Goal: Task Accomplishment & Management: Use online tool/utility

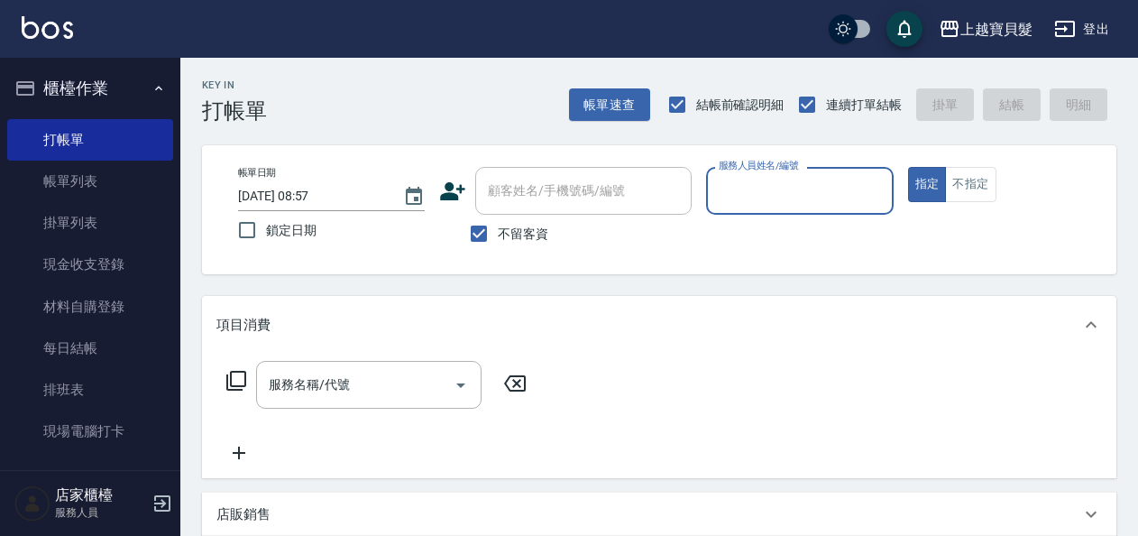
click at [749, 188] on input "服務人員姓名/編號" at bounding box center [799, 191] width 170 height 32
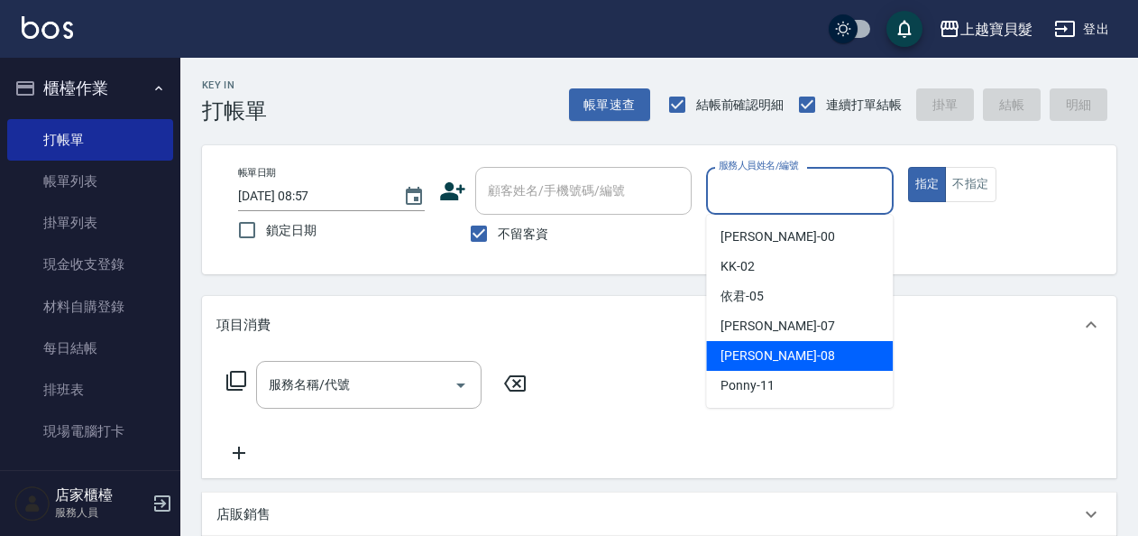
click at [724, 359] on span "[PERSON_NAME] -08" at bounding box center [778, 355] width 114 height 19
type input "[PERSON_NAME]-08"
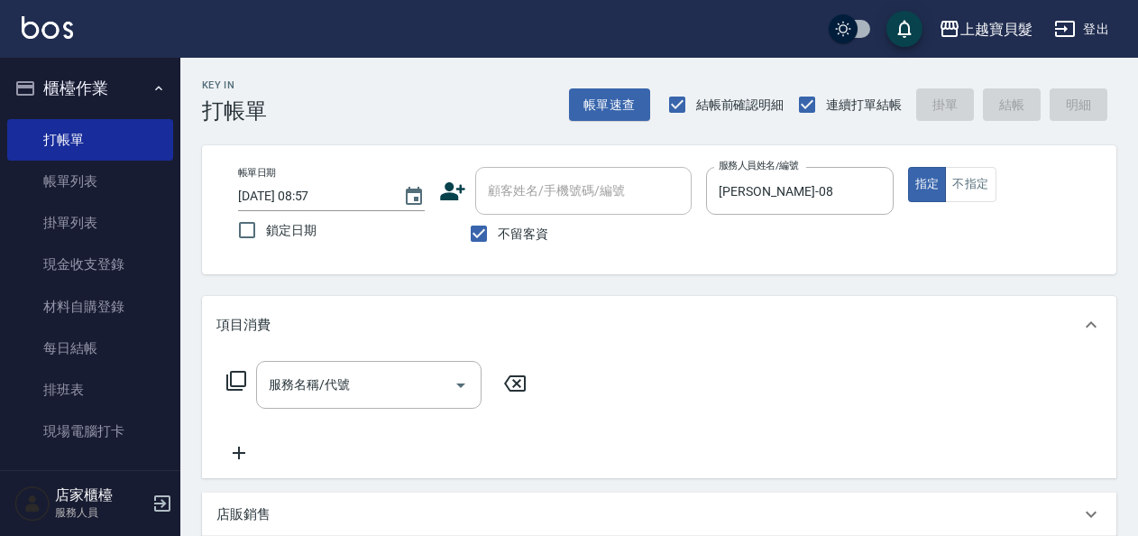
drag, startPoint x: 235, startPoint y: 373, endPoint x: 293, endPoint y: 281, distance: 108.6
click at [235, 368] on div "服務名稱/代號 服務名稱/代號" at bounding box center [376, 385] width 321 height 48
click at [234, 379] on icon at bounding box center [236, 381] width 22 height 22
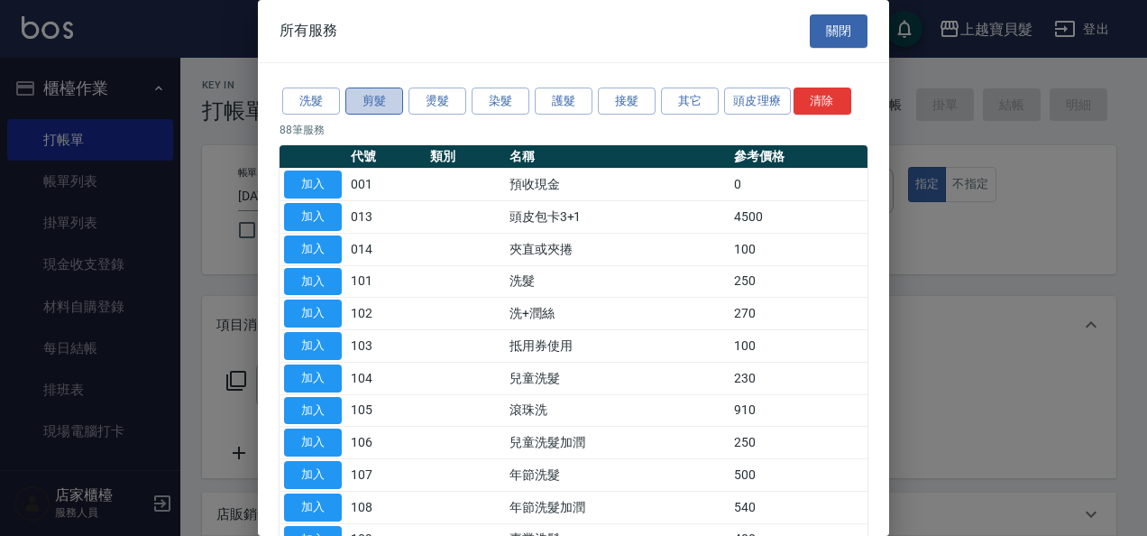
click at [371, 95] on button "剪髮" at bounding box center [374, 101] width 58 height 28
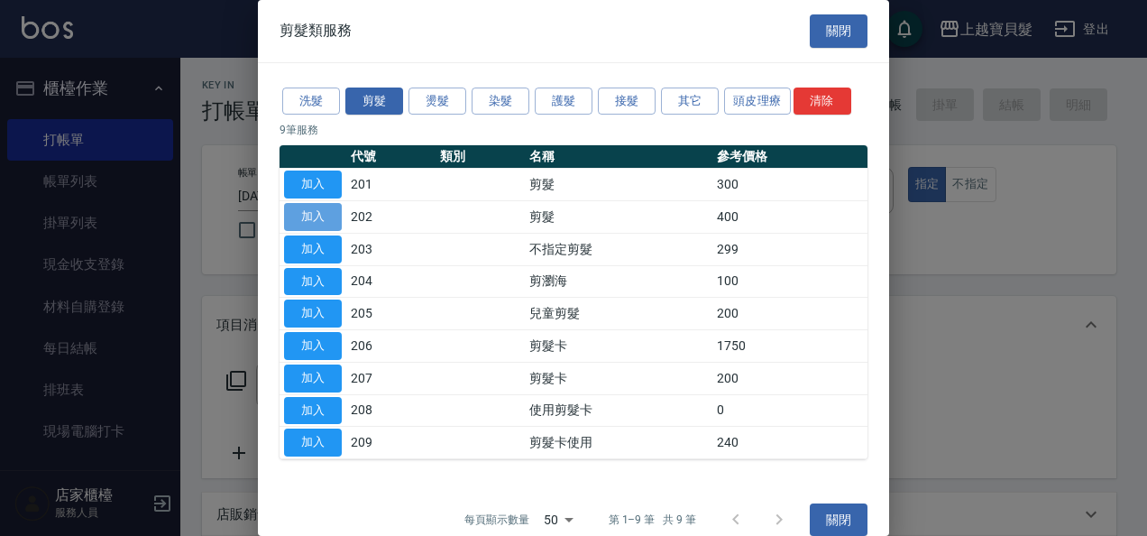
click at [310, 209] on button "加入" at bounding box center [313, 217] width 58 height 28
type input "剪髮(202)"
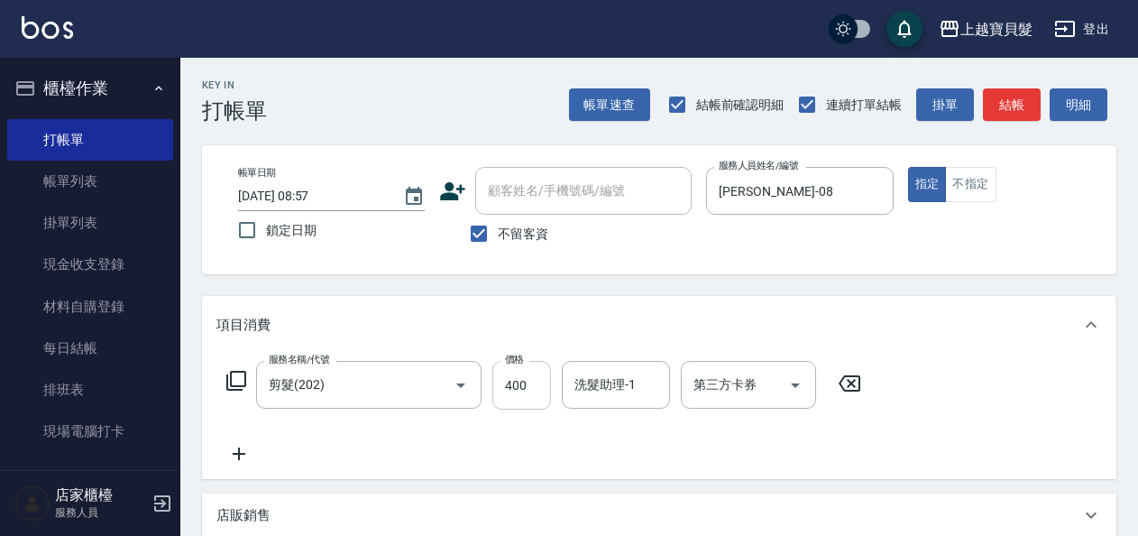
click at [501, 372] on input "400" at bounding box center [521, 385] width 59 height 49
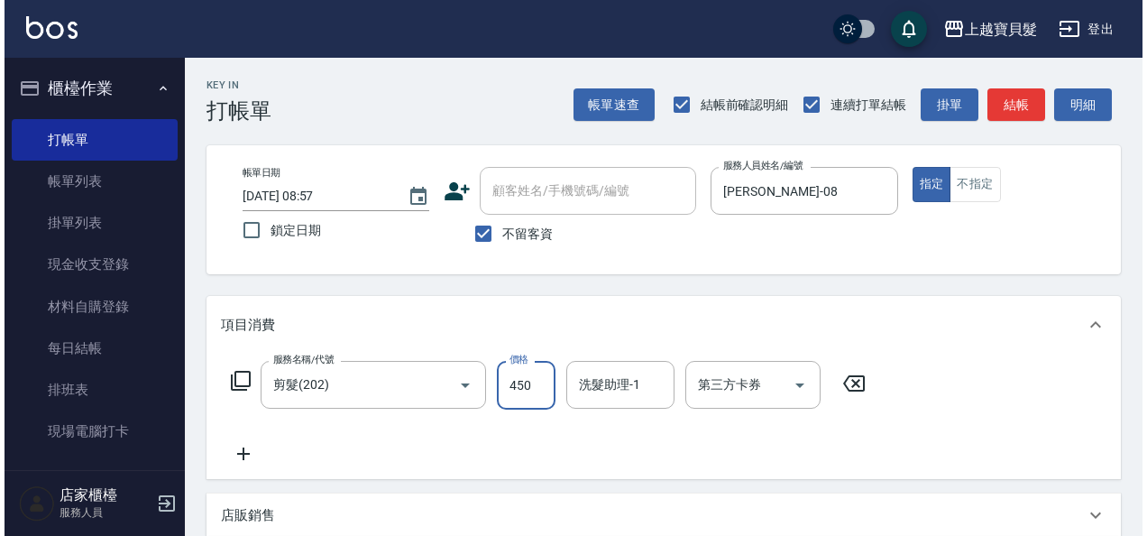
scroll to position [333, 0]
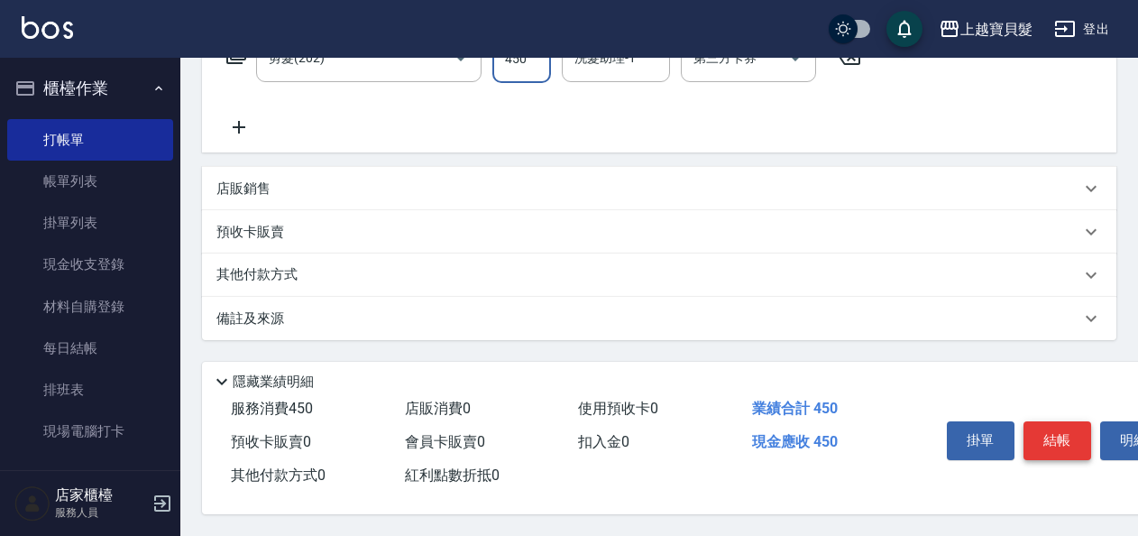
type input "450"
click at [1049, 423] on button "結帳" at bounding box center [1058, 440] width 68 height 38
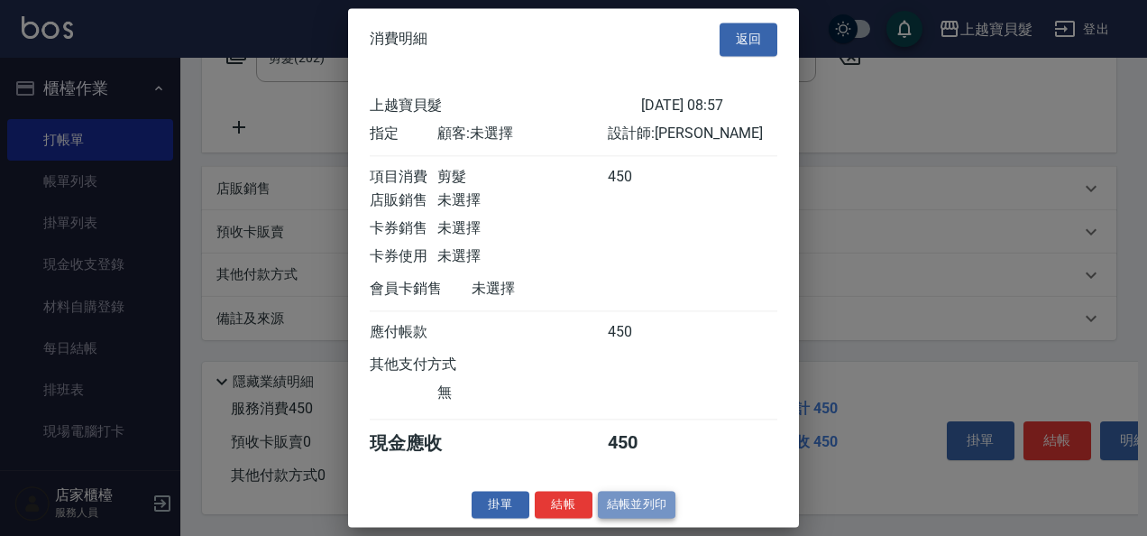
click at [642, 516] on button "結帳並列印" at bounding box center [637, 505] width 78 height 28
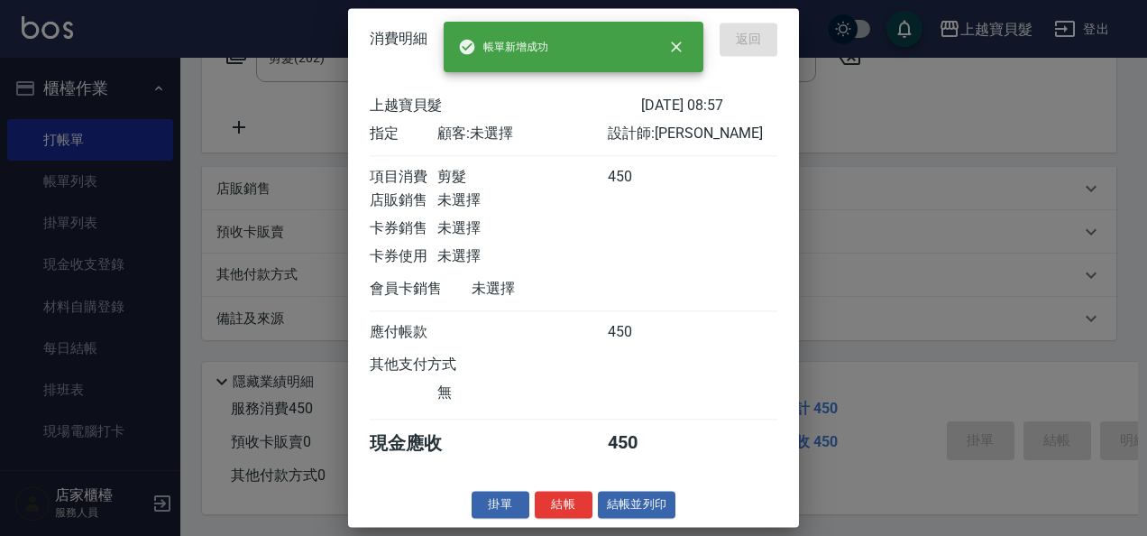
type input "[DATE] 10:09"
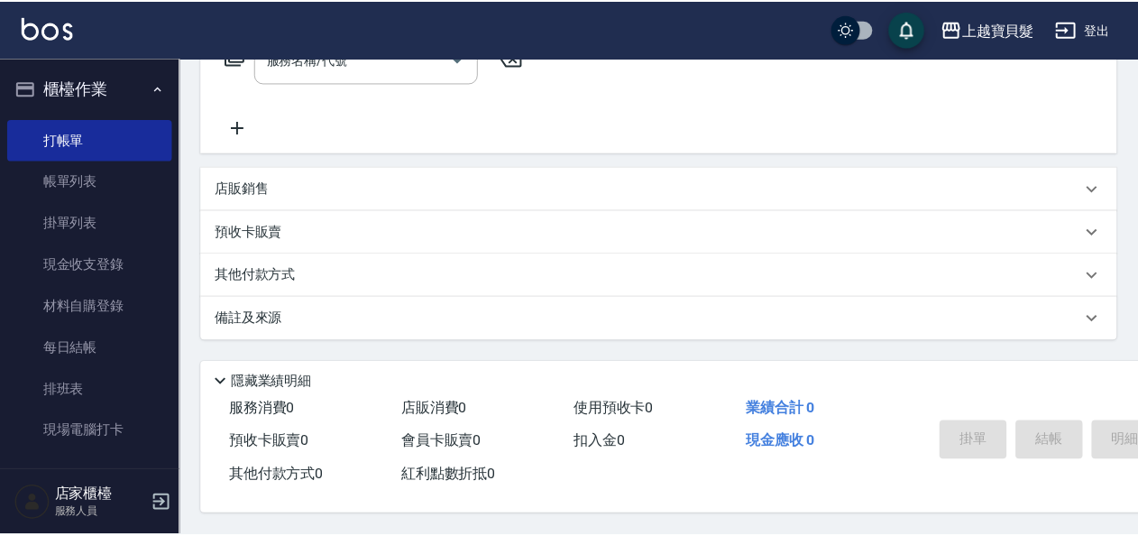
scroll to position [0, 0]
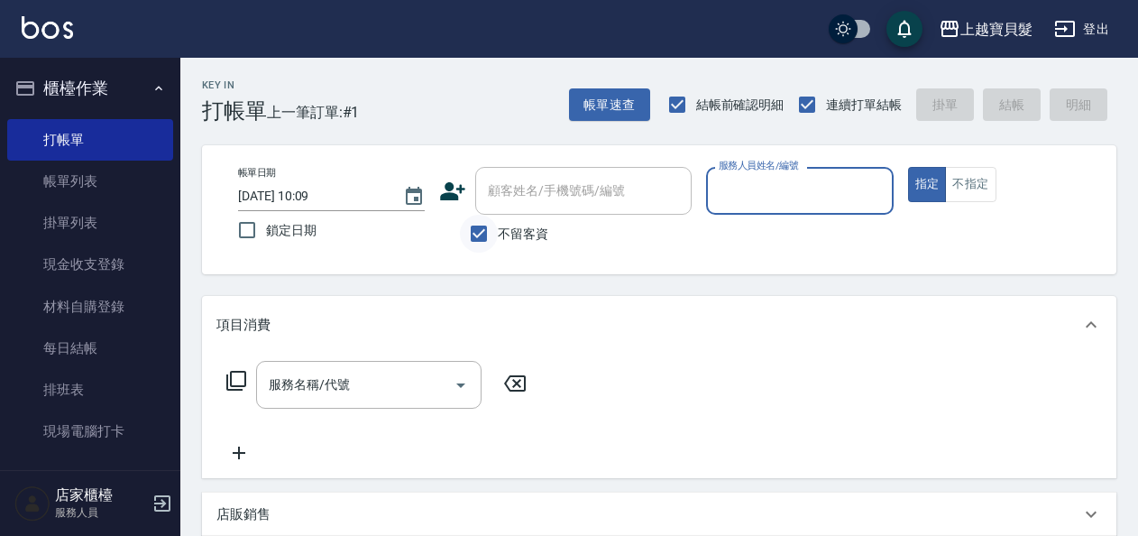
click at [469, 230] on input "不留客資" at bounding box center [479, 234] width 38 height 38
checkbox input "false"
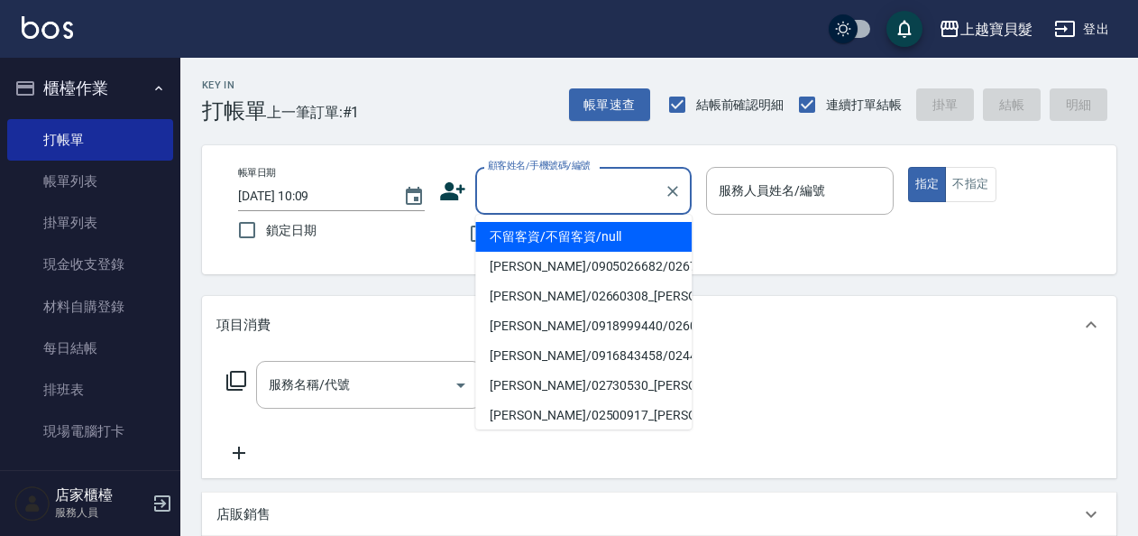
click at [553, 198] on input "顧客姓名/手機號碼/編號" at bounding box center [569, 191] width 173 height 32
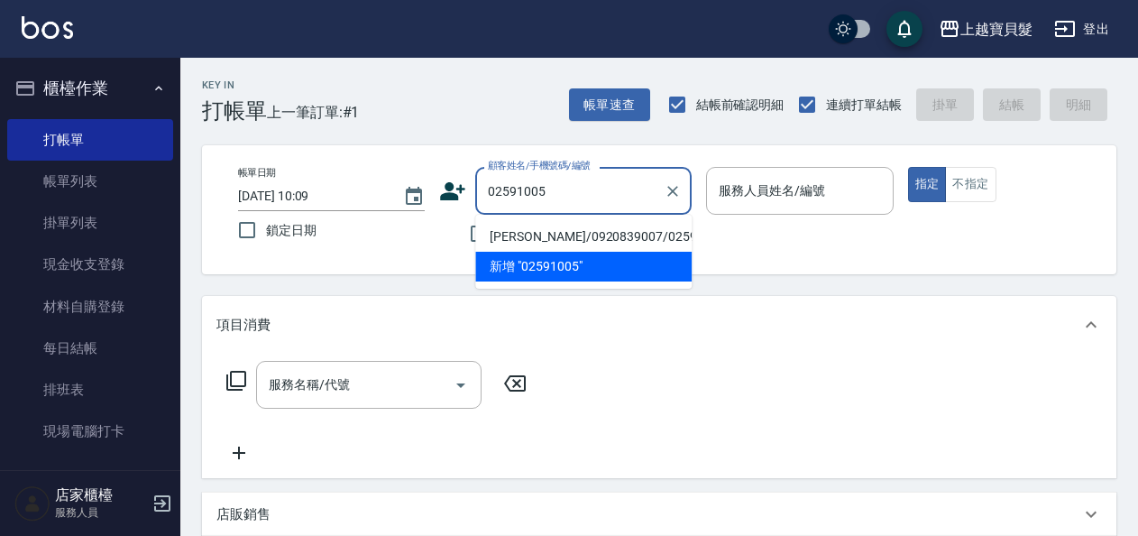
click at [545, 234] on li "[PERSON_NAME]/0920839007/02591005" at bounding box center [583, 237] width 216 height 30
type input "[PERSON_NAME]/0920839007/02591005"
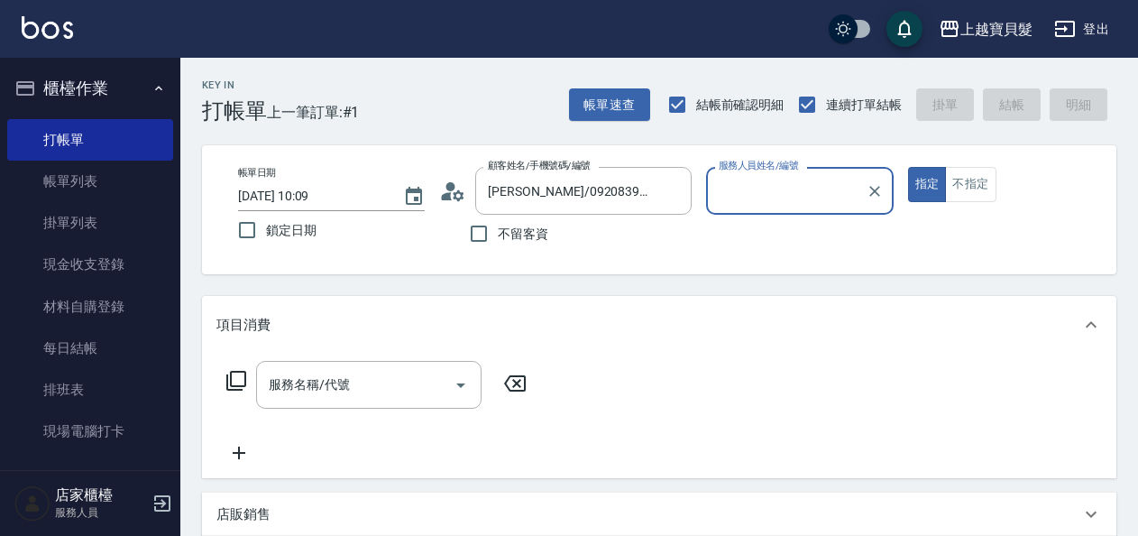
type input "[PERSON_NAME]-08"
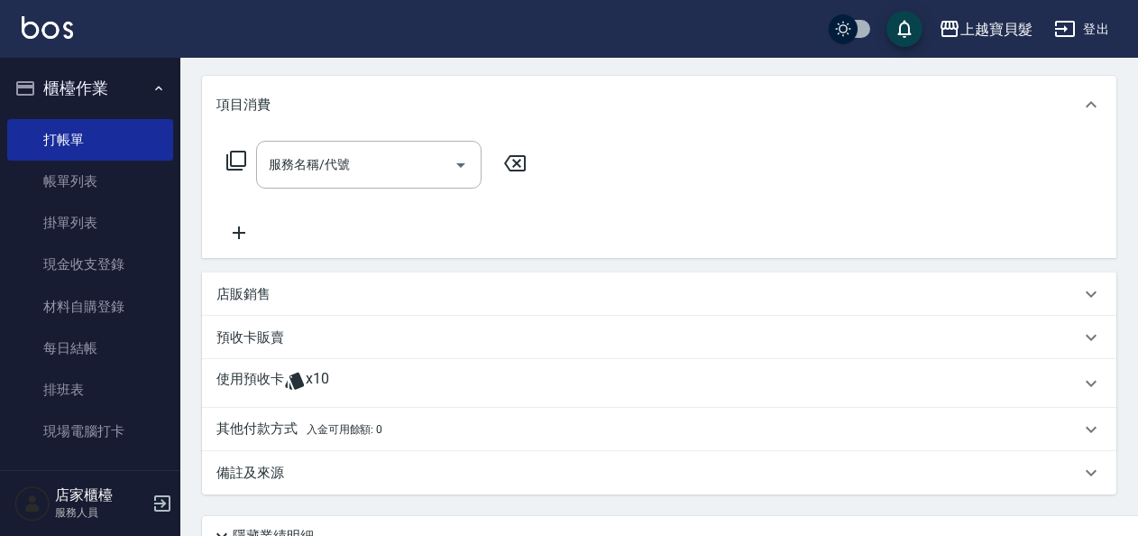
scroll to position [381, 0]
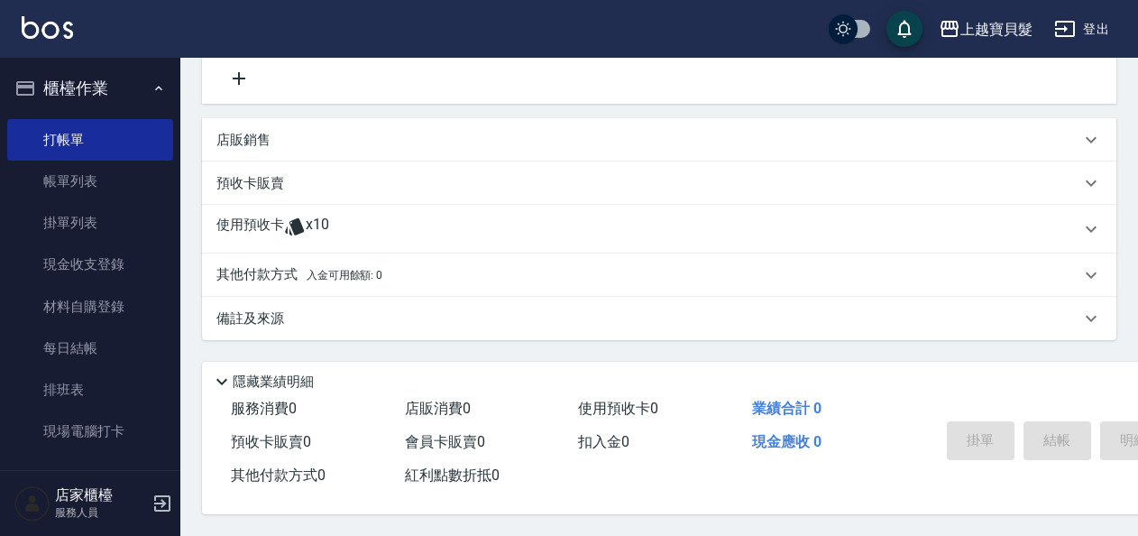
click at [299, 218] on icon at bounding box center [294, 226] width 19 height 17
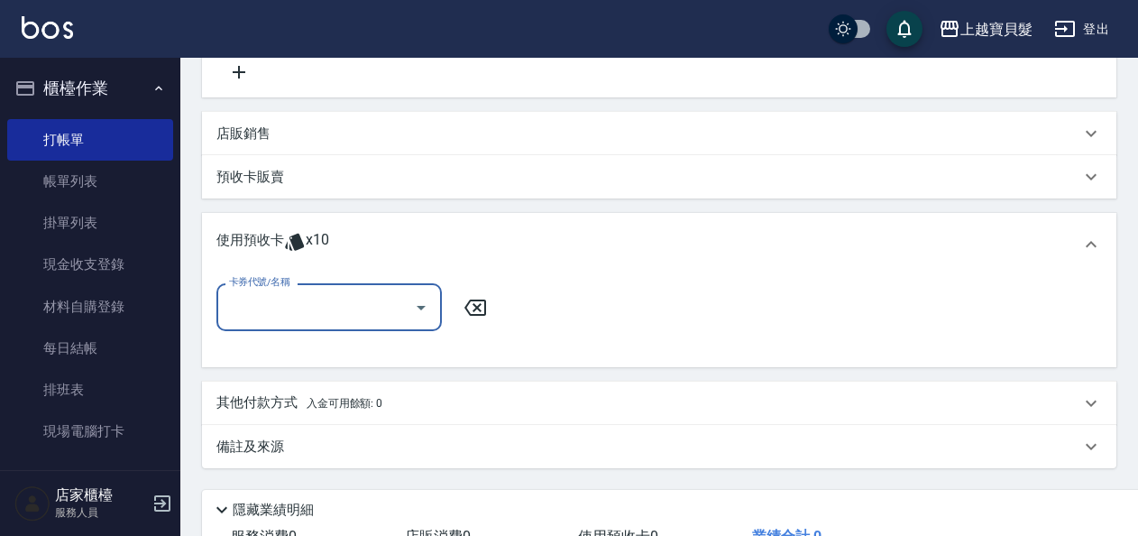
scroll to position [0, 0]
click at [422, 312] on icon "Open" at bounding box center [421, 308] width 22 height 22
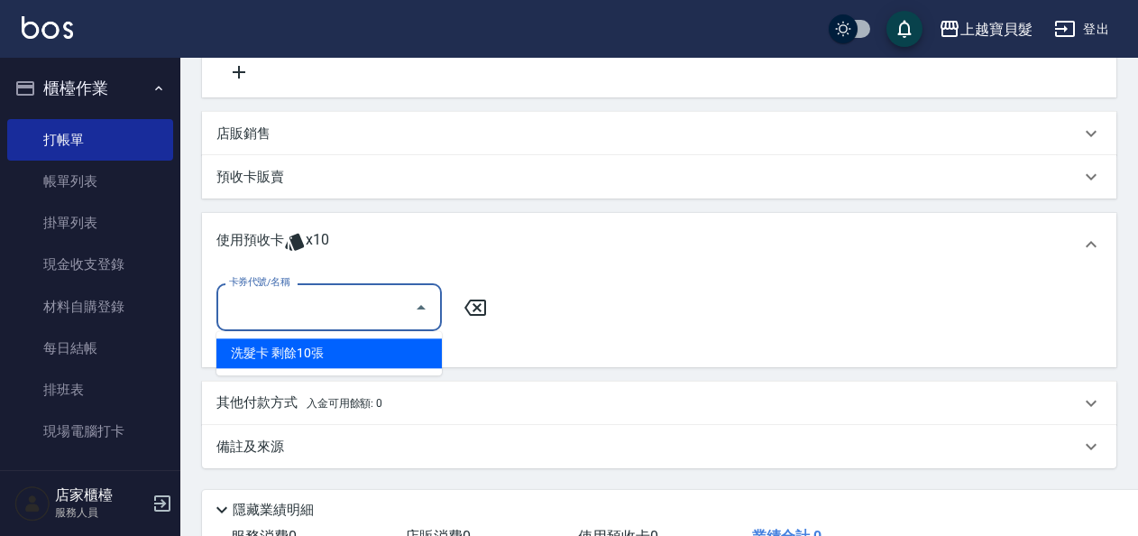
click at [409, 357] on div "洗髮卡 剩餘10張" at bounding box center [328, 353] width 225 height 30
type input "洗髮卡"
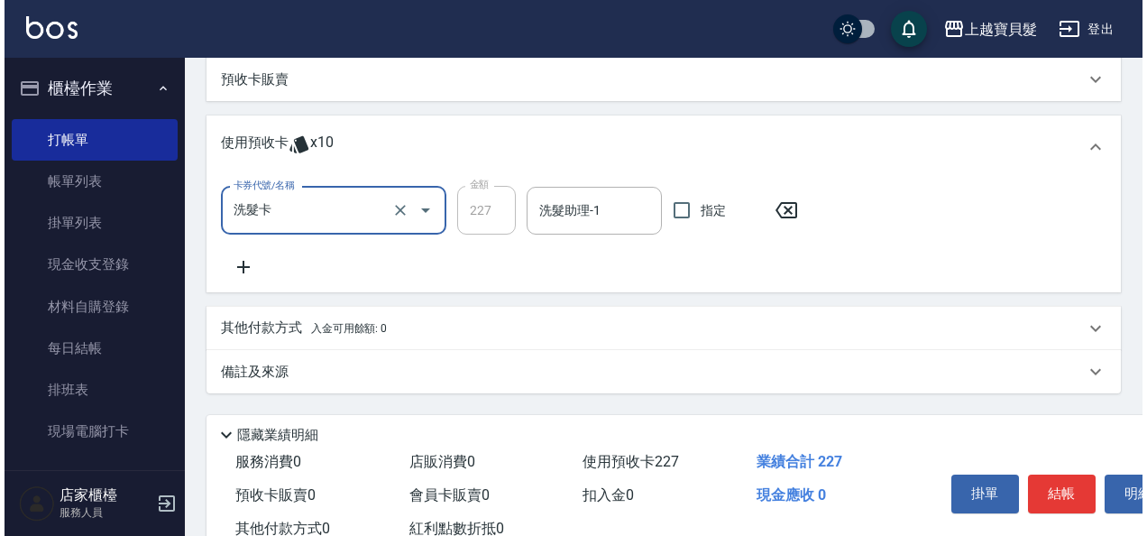
scroll to position [538, 0]
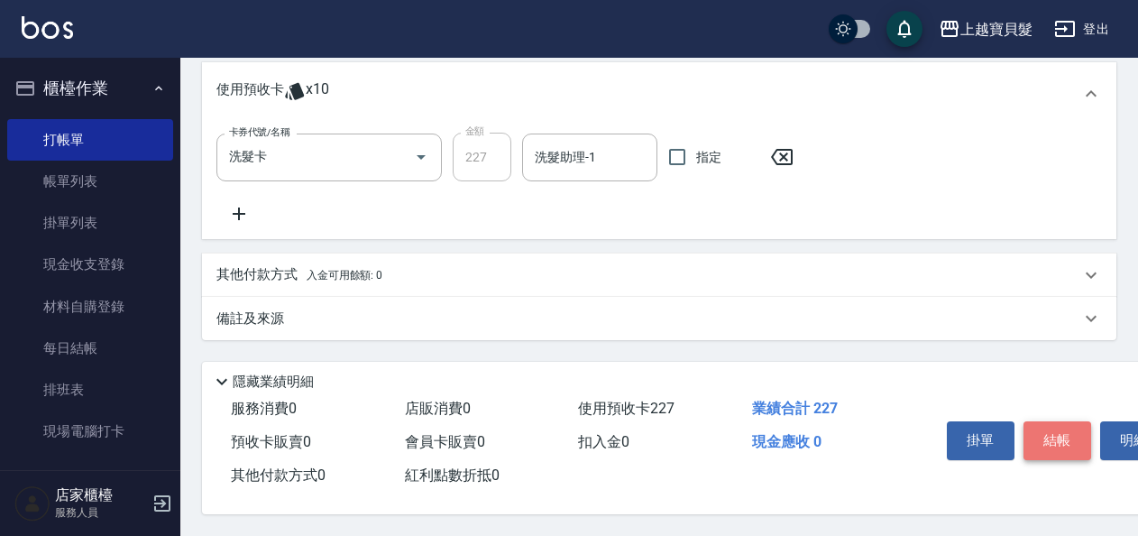
click at [1064, 432] on button "結帳" at bounding box center [1058, 440] width 68 height 38
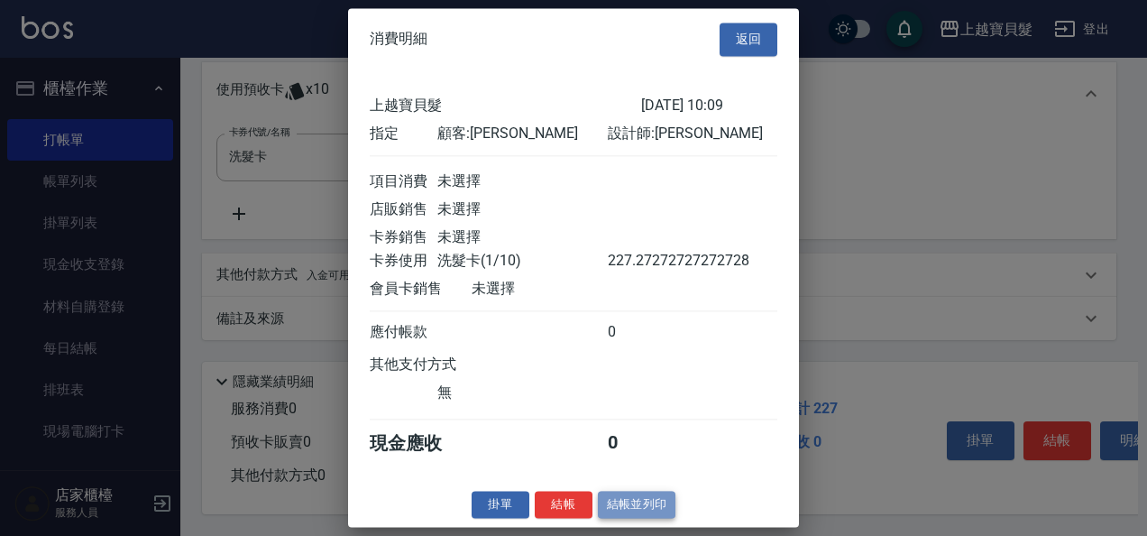
click at [640, 511] on button "結帳並列印" at bounding box center [637, 505] width 78 height 28
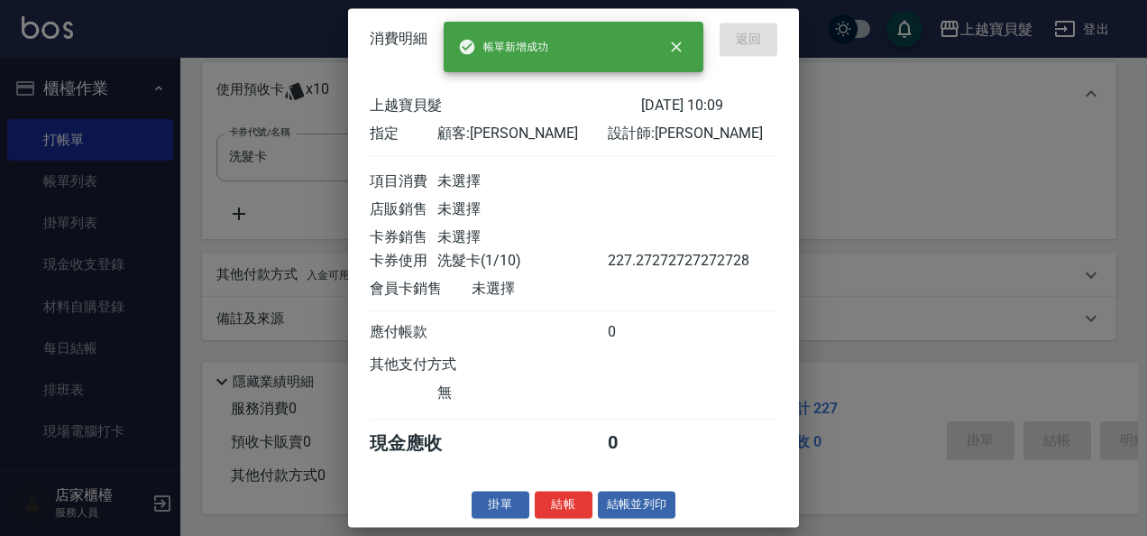
type input "[DATE] 10:10"
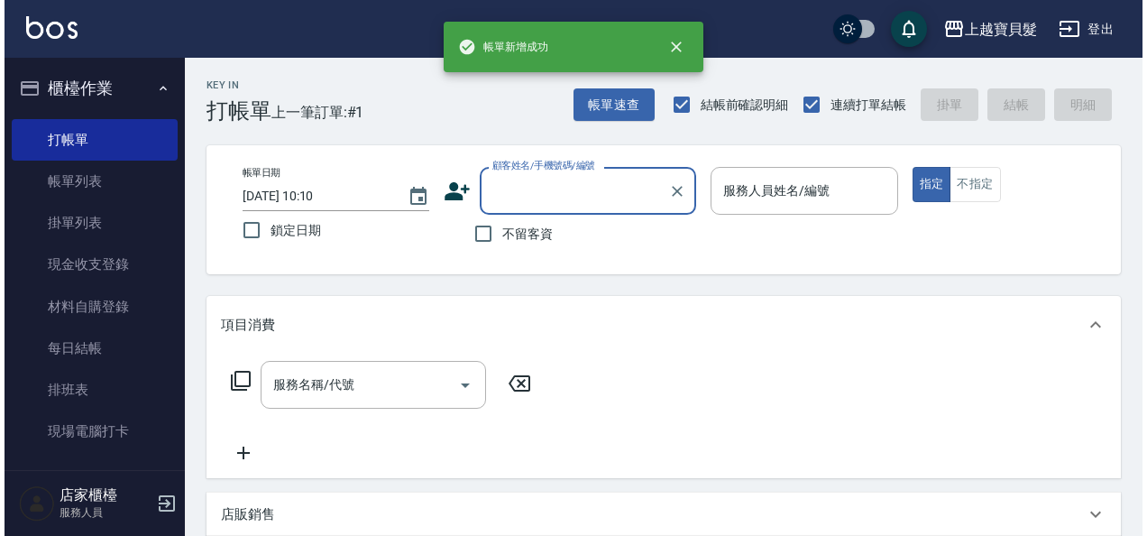
scroll to position [0, 0]
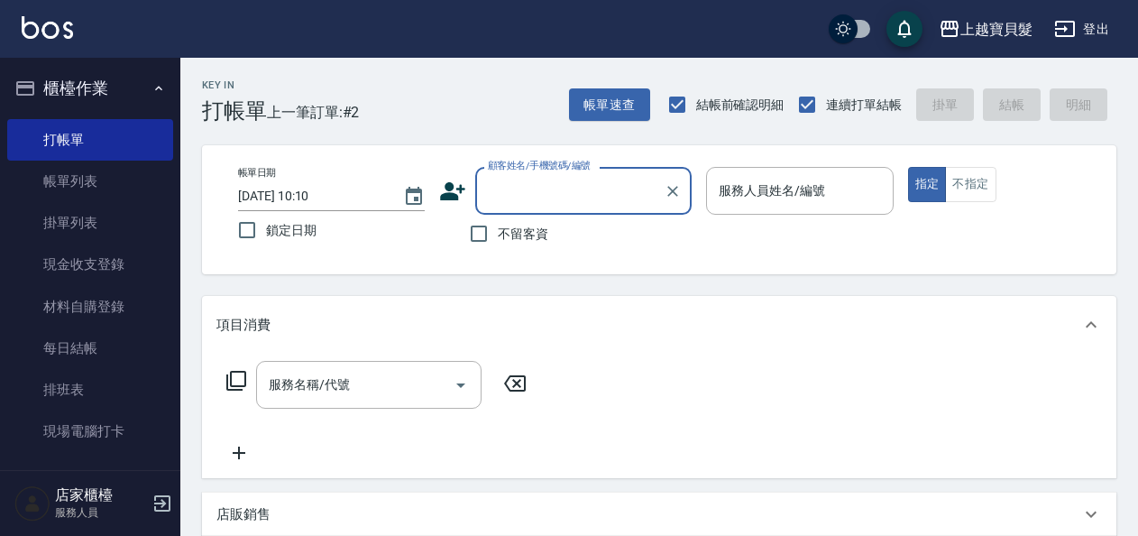
click at [557, 186] on input "顧客姓名/手機號碼/編號" at bounding box center [569, 191] width 173 height 32
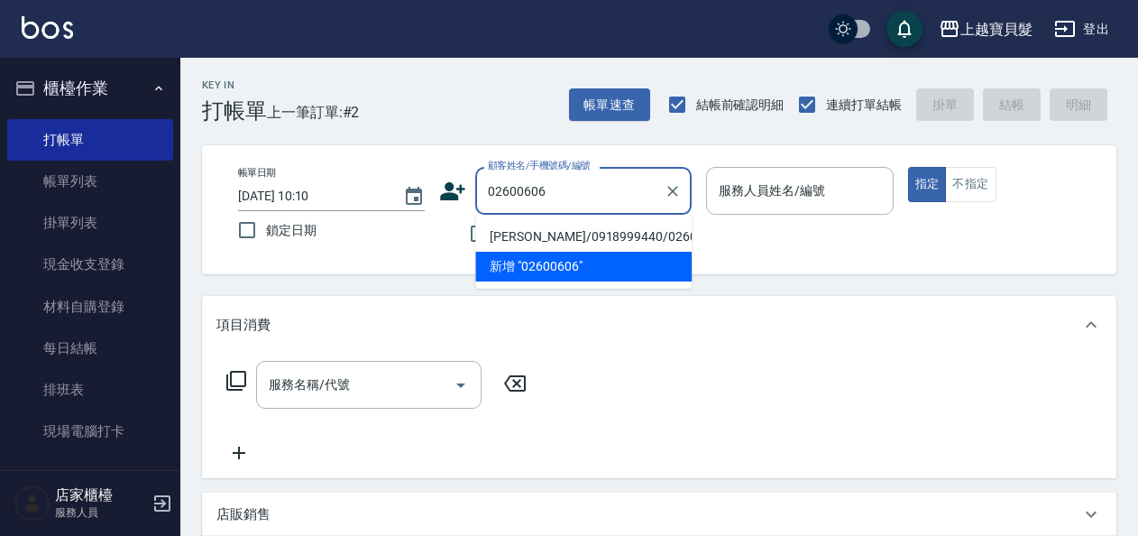
click at [534, 227] on li "[PERSON_NAME]/0918999440/02600606" at bounding box center [583, 237] width 216 height 30
type input "[PERSON_NAME]/0918999440/02600606"
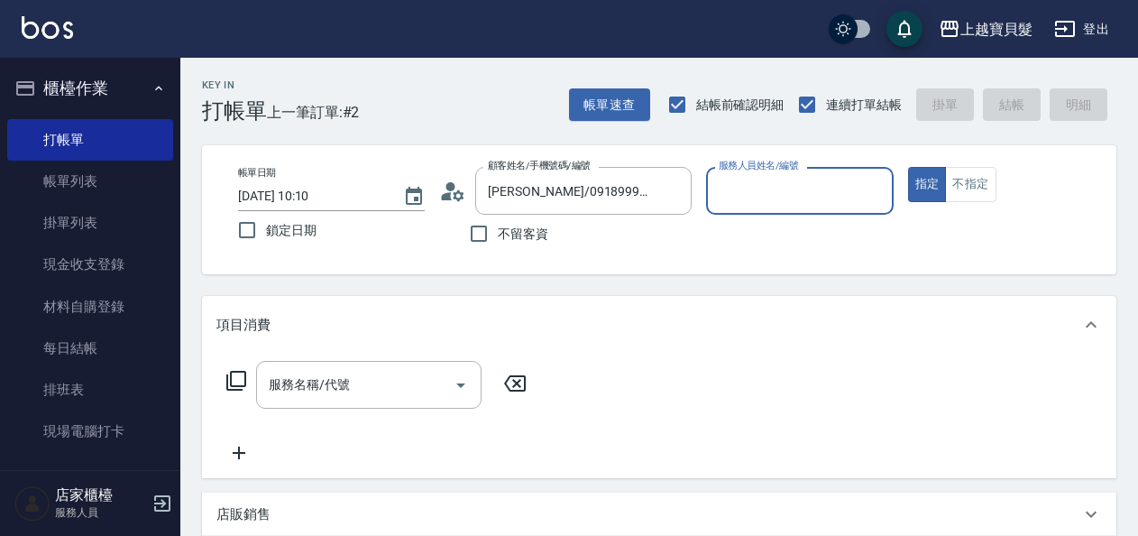
type input "[PERSON_NAME]-08"
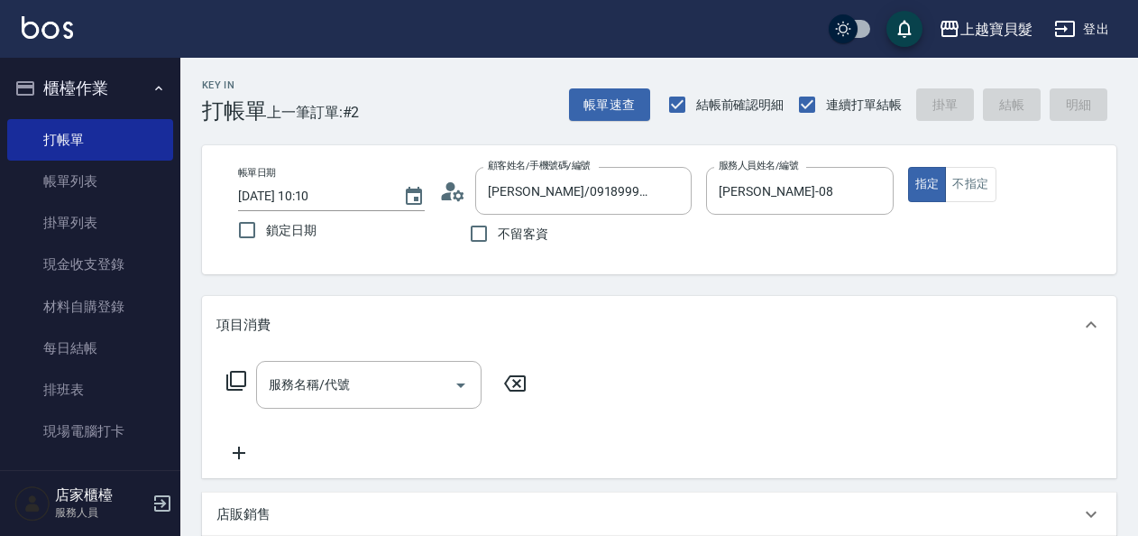
click at [236, 372] on icon at bounding box center [236, 381] width 22 height 22
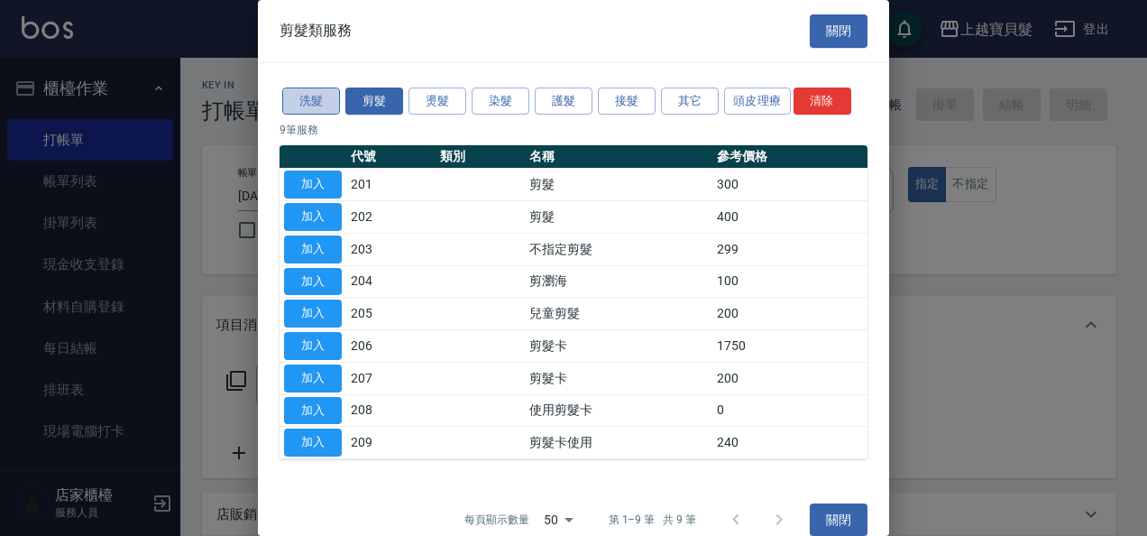
click at [301, 103] on button "洗髮" at bounding box center [311, 101] width 58 height 28
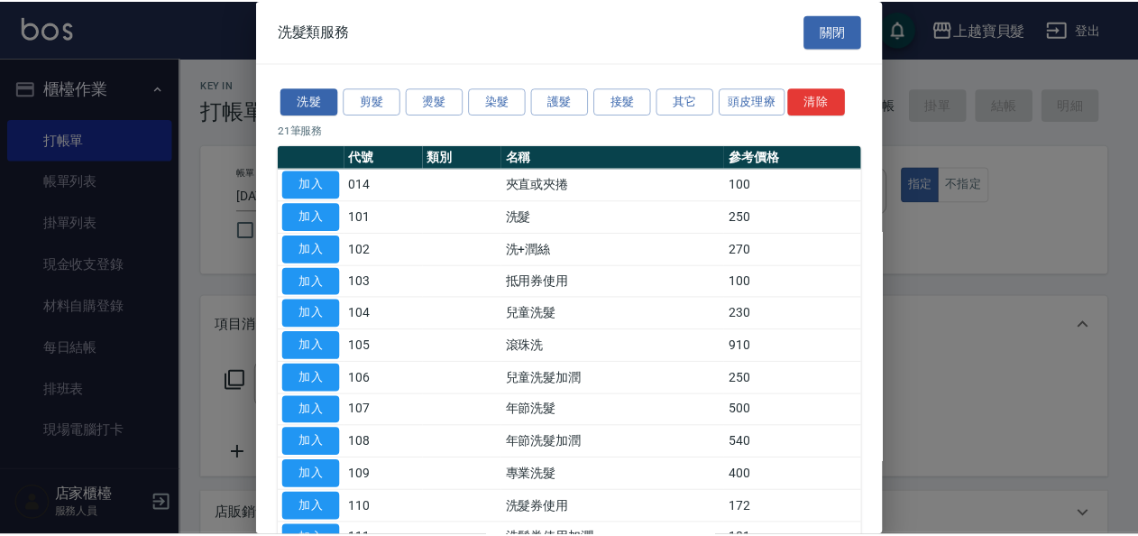
scroll to position [402, 0]
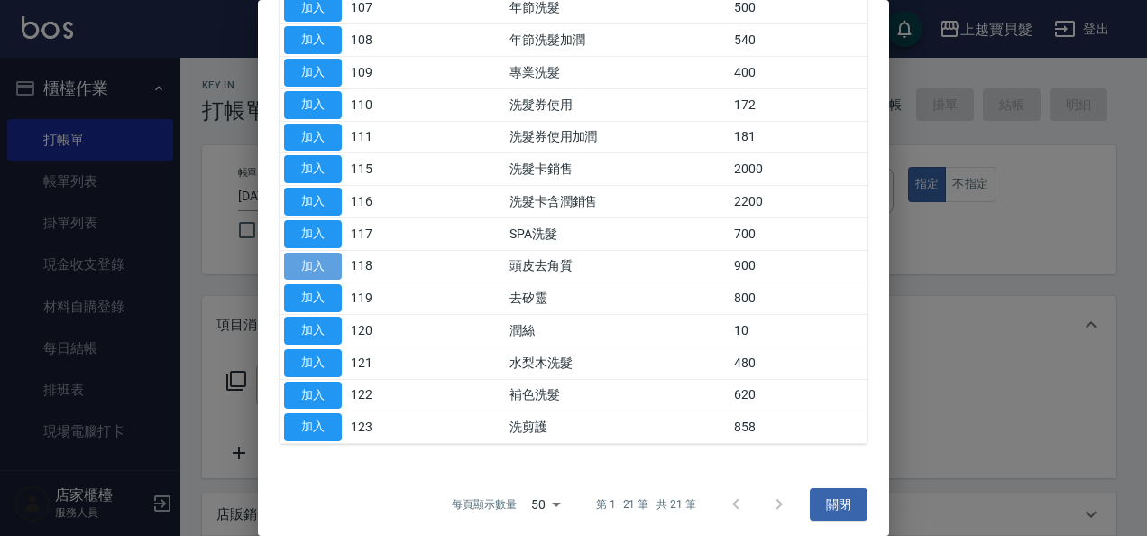
click at [310, 254] on button "加入" at bounding box center [313, 267] width 58 height 28
type input "頭皮去角質(118)"
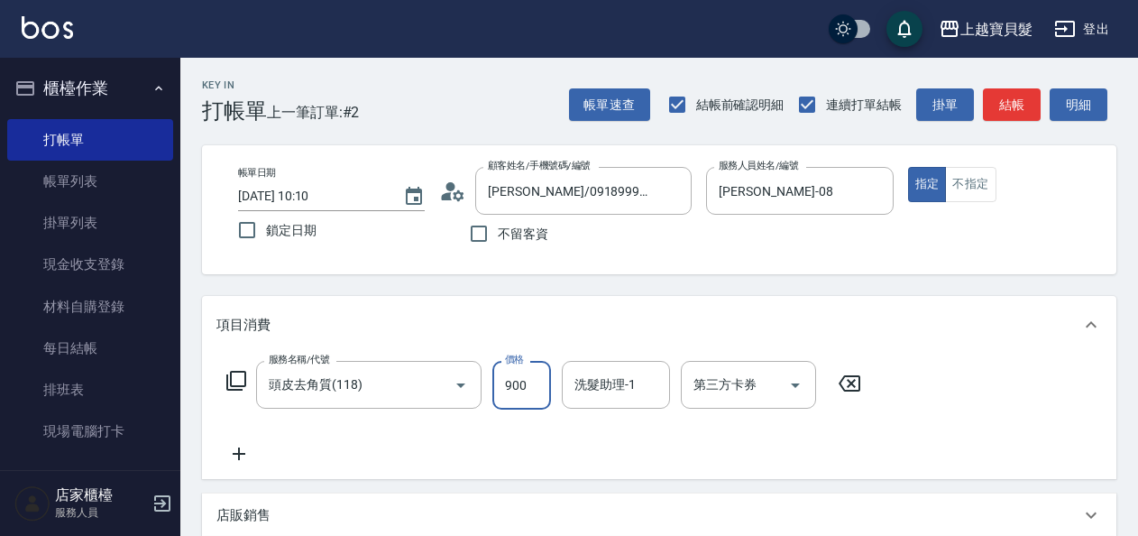
click at [531, 374] on input "900" at bounding box center [521, 385] width 59 height 49
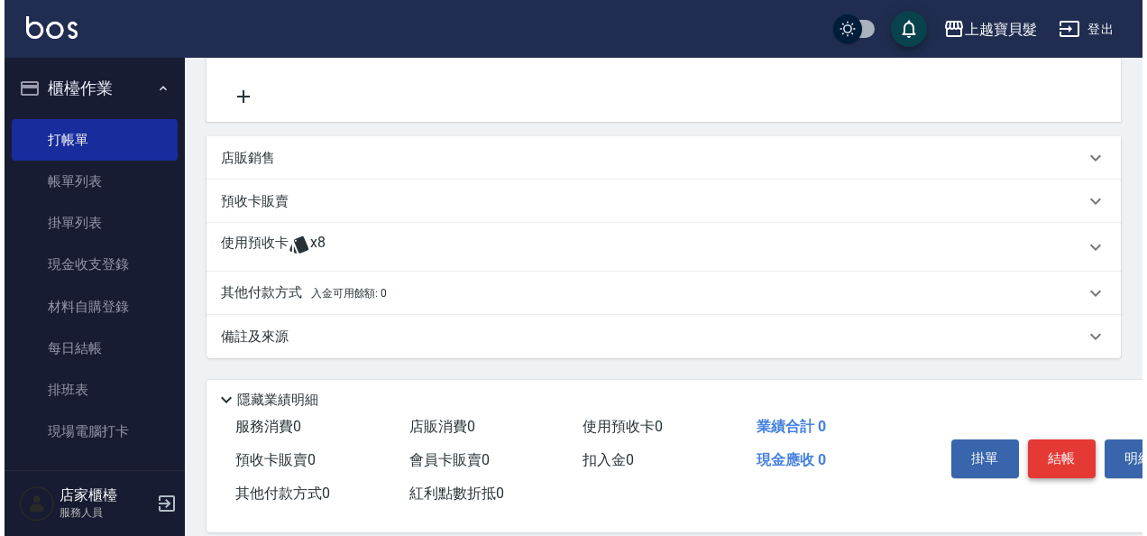
scroll to position [361, 0]
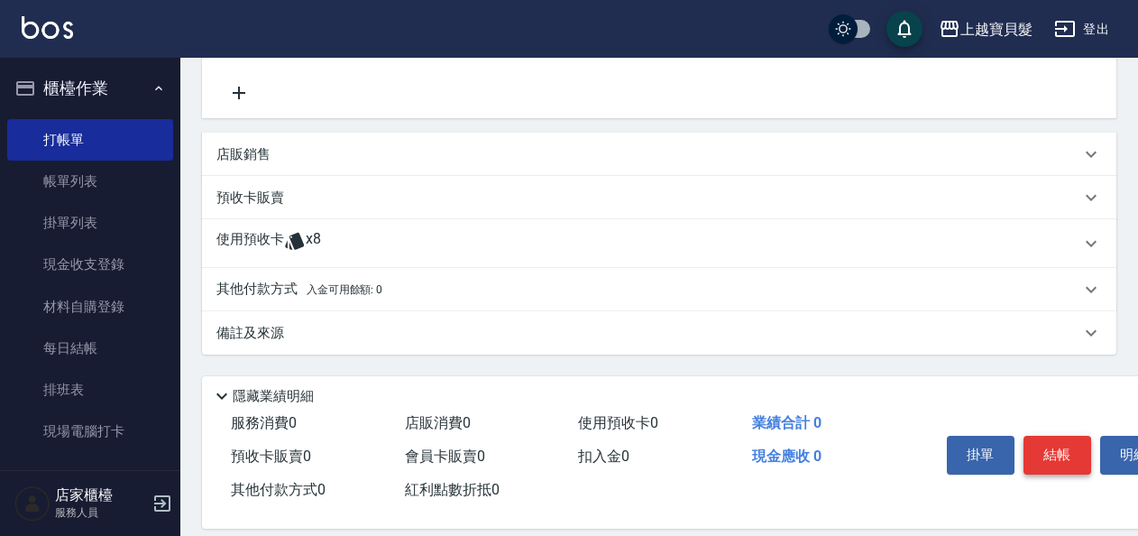
type input "0"
click at [1075, 449] on button "結帳" at bounding box center [1058, 455] width 68 height 38
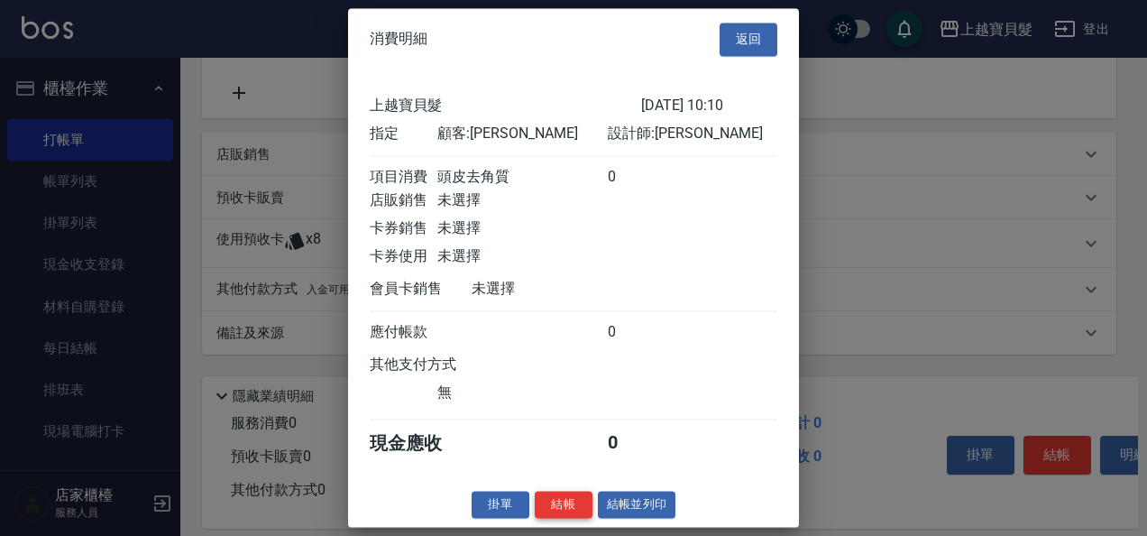
scroll to position [5, 0]
click at [620, 501] on button "結帳並列印" at bounding box center [637, 505] width 78 height 28
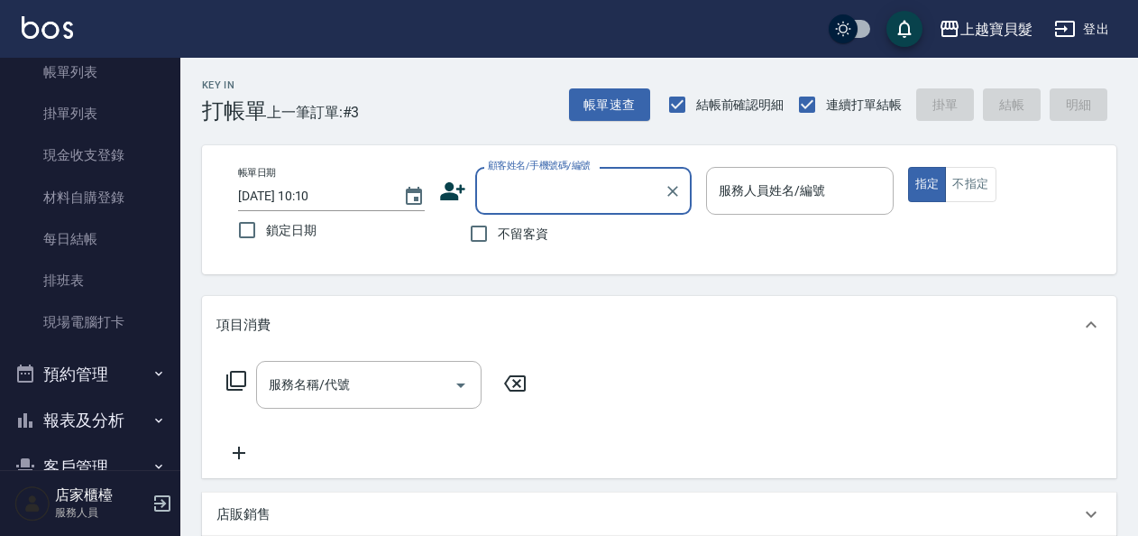
scroll to position [197, 0]
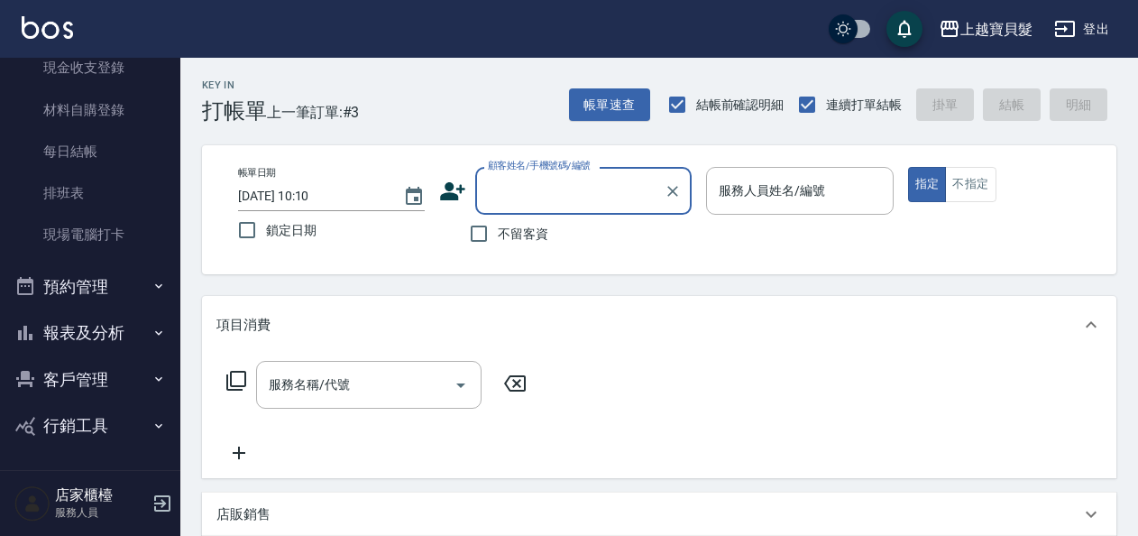
click at [119, 334] on button "報表及分析" at bounding box center [90, 332] width 166 height 47
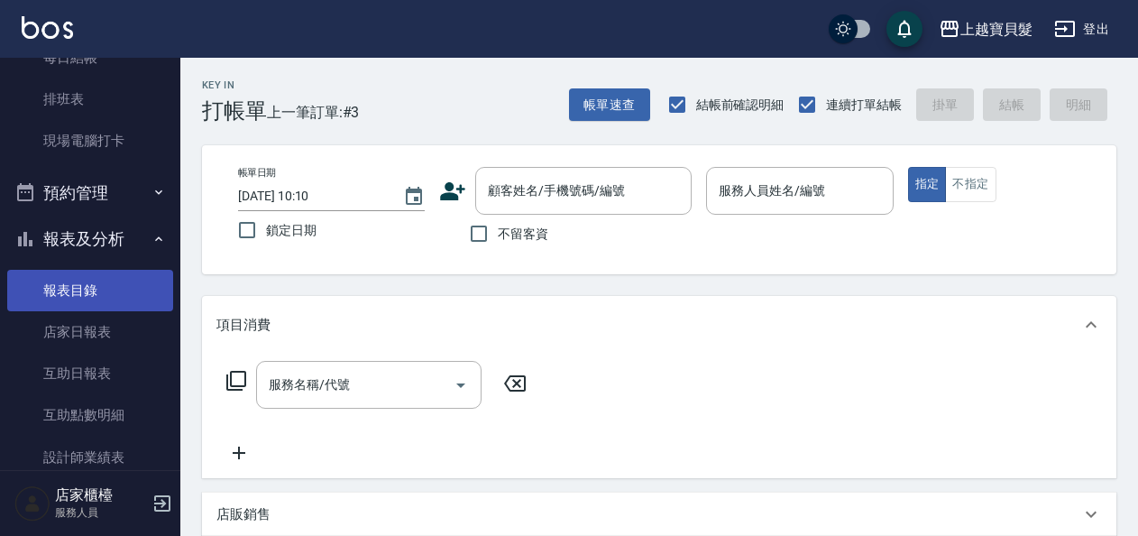
scroll to position [377, 0]
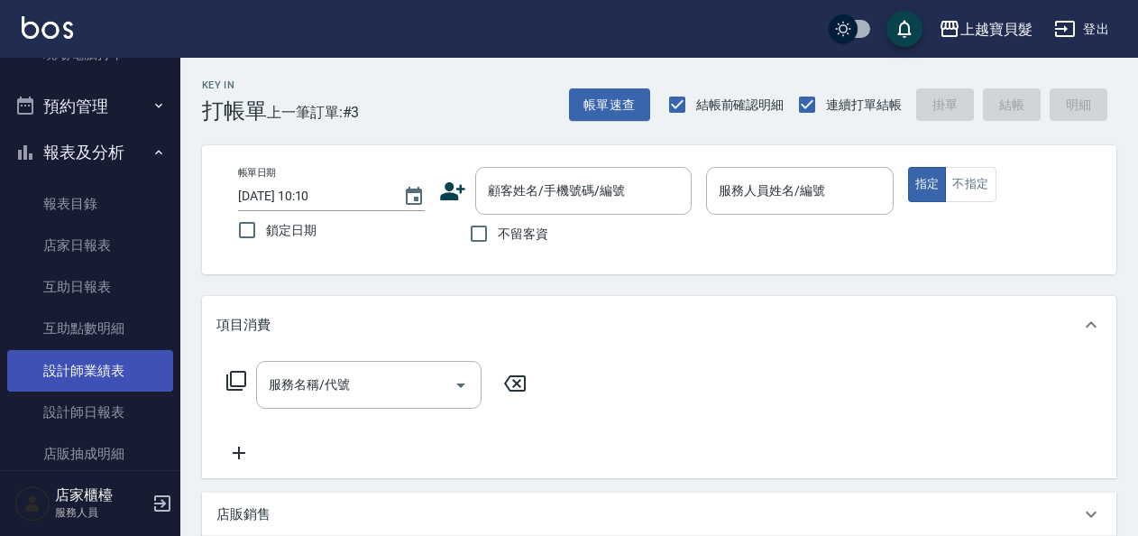
click at [97, 372] on link "設計師業績表" at bounding box center [90, 370] width 166 height 41
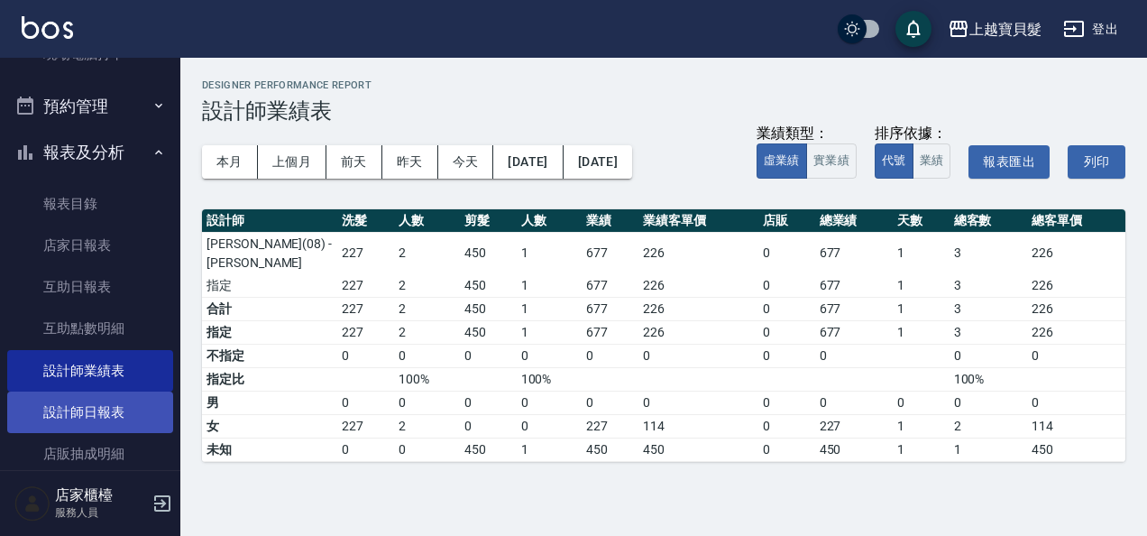
click at [109, 411] on link "設計師日報表" at bounding box center [90, 411] width 166 height 41
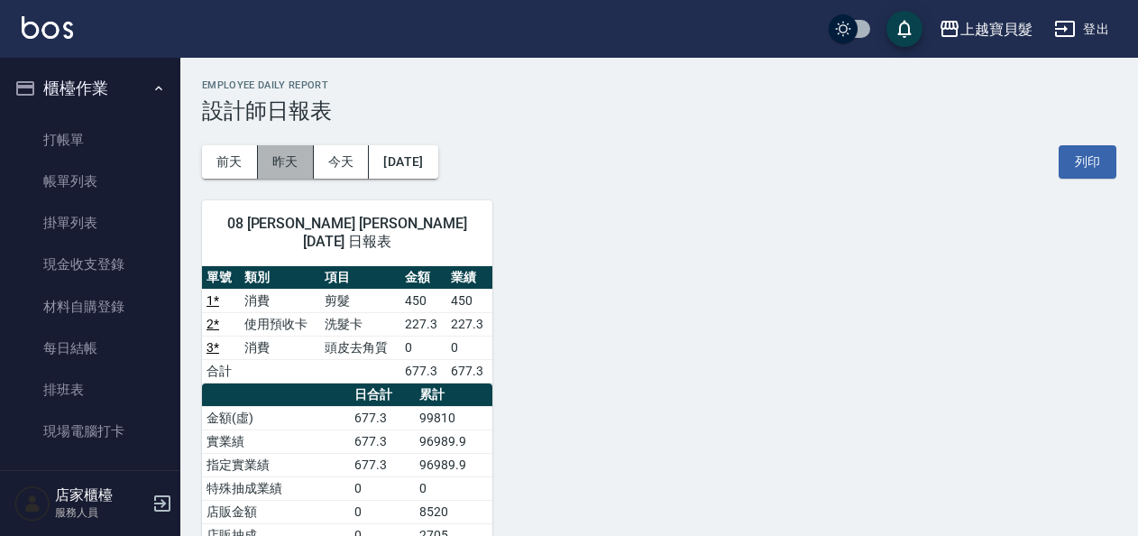
click at [268, 161] on button "昨天" at bounding box center [286, 161] width 56 height 33
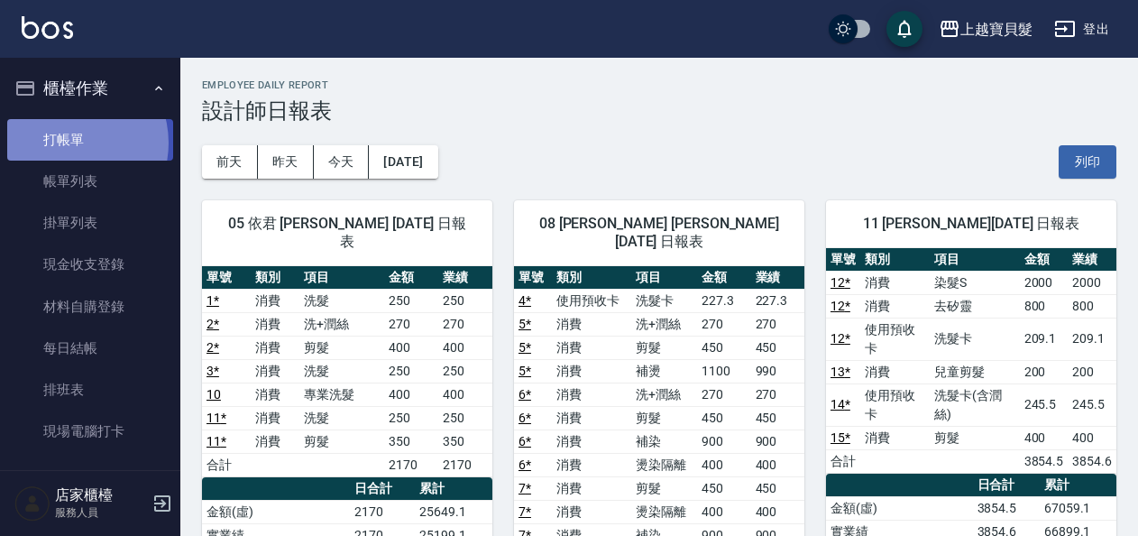
click at [66, 142] on link "打帳單" at bounding box center [90, 139] width 166 height 41
